Goal: Entertainment & Leisure: Consume media (video, audio)

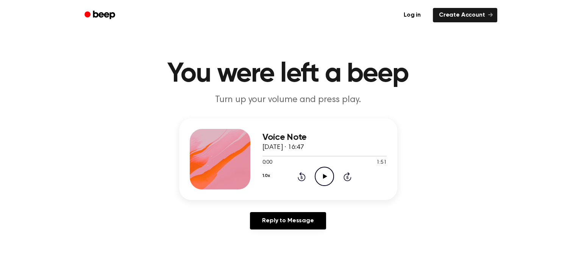
click at [320, 179] on icon "Play Audio" at bounding box center [324, 176] width 19 height 19
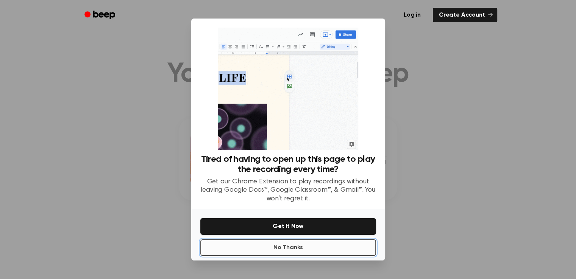
click at [293, 249] on button "No Thanks" at bounding box center [288, 248] width 176 height 17
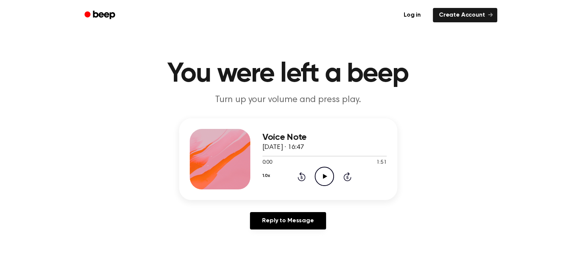
click at [325, 179] on icon "Play Audio" at bounding box center [324, 176] width 19 height 19
click at [322, 173] on icon "Play Audio" at bounding box center [324, 176] width 19 height 19
click at [315, 157] on div at bounding box center [324, 156] width 124 height 6
click at [310, 158] on div at bounding box center [324, 156] width 124 height 6
click at [320, 173] on icon "Play Audio" at bounding box center [324, 176] width 19 height 19
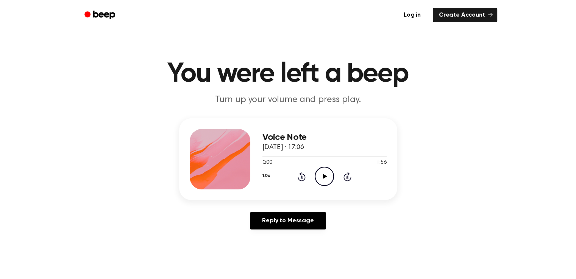
click at [322, 176] on icon "Play Audio" at bounding box center [324, 176] width 19 height 19
click at [323, 178] on icon "Play Audio" at bounding box center [324, 176] width 19 height 19
